Goal: Task Accomplishment & Management: Use online tool/utility

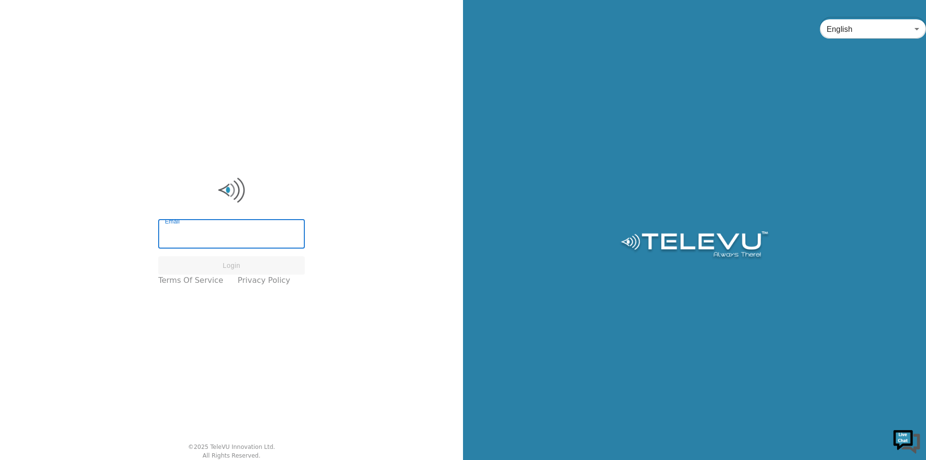
click at [205, 230] on input "Email" at bounding box center [231, 234] width 147 height 27
type input "sadiya.patel@tbh.net"
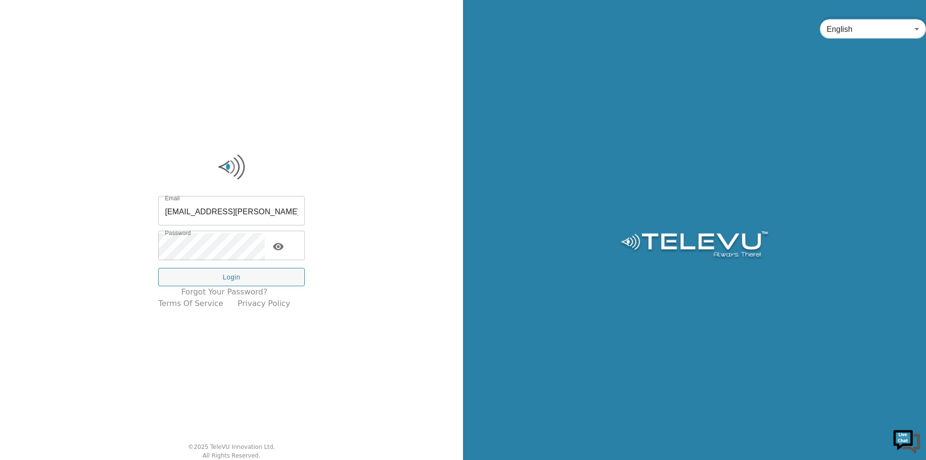
click at [213, 266] on div "Email sadiya.patel@tbh.net Email Password Password Login" at bounding box center [231, 242] width 147 height 88
click at [214, 269] on button "Login" at bounding box center [231, 277] width 147 height 19
click at [216, 274] on button "Login" at bounding box center [231, 277] width 147 height 19
